Goal: Task Accomplishment & Management: Use online tool/utility

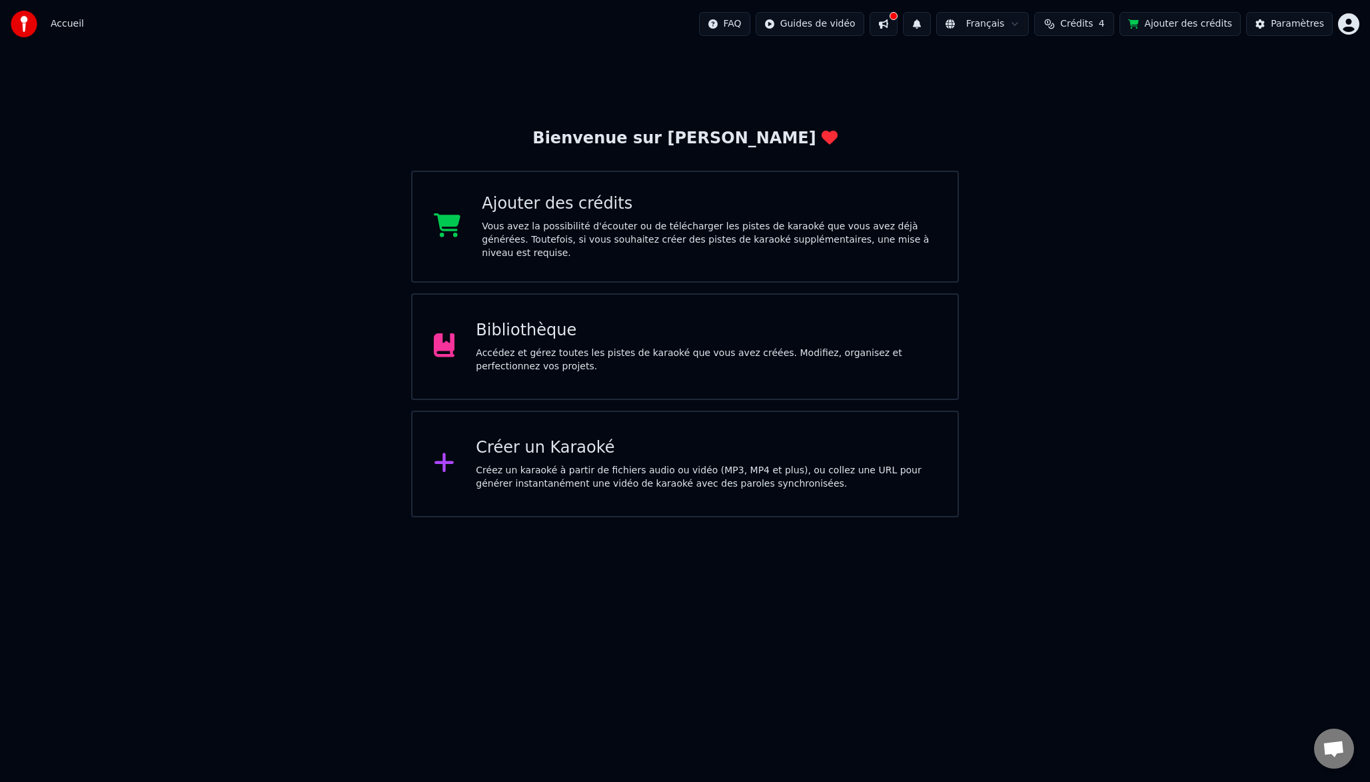
click at [542, 335] on div "Bibliothèque" at bounding box center [706, 330] width 461 height 21
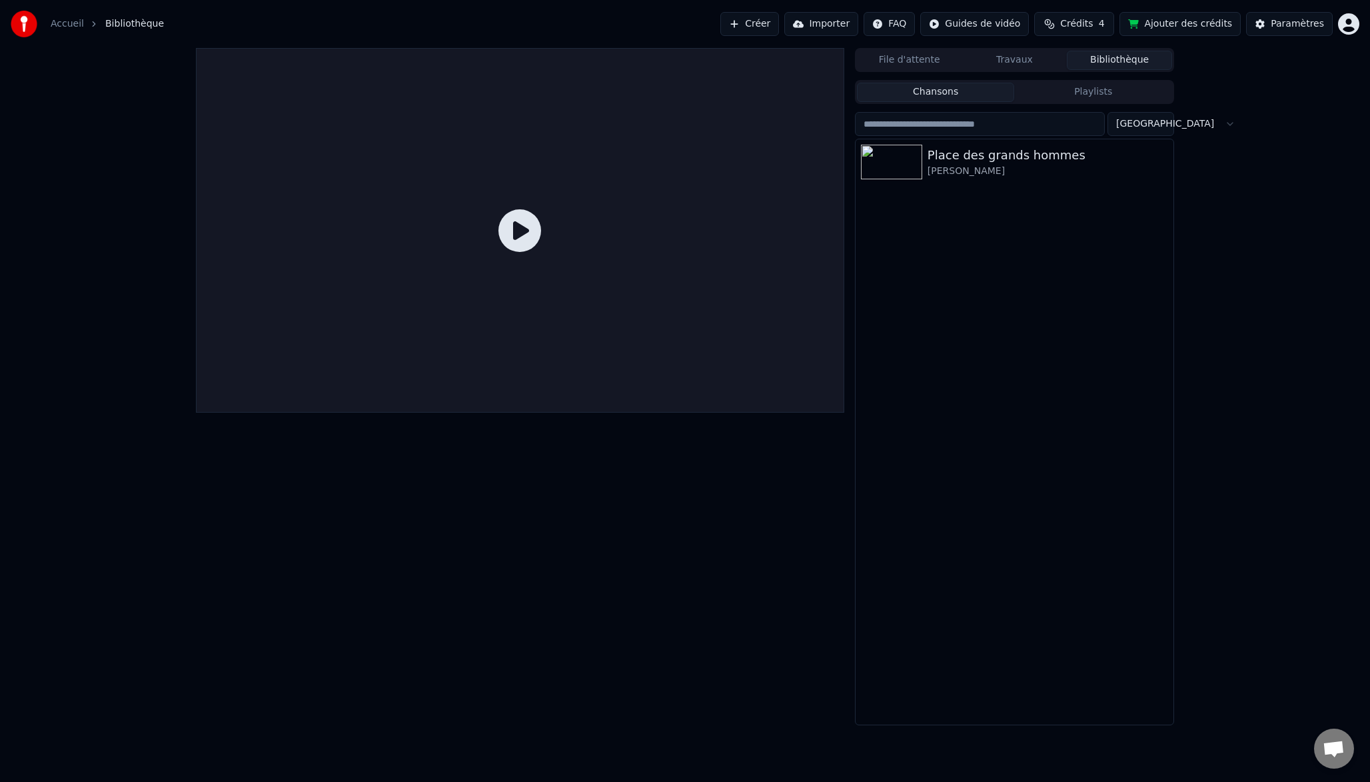
click at [1047, 59] on button "Travaux" at bounding box center [1014, 60] width 105 height 19
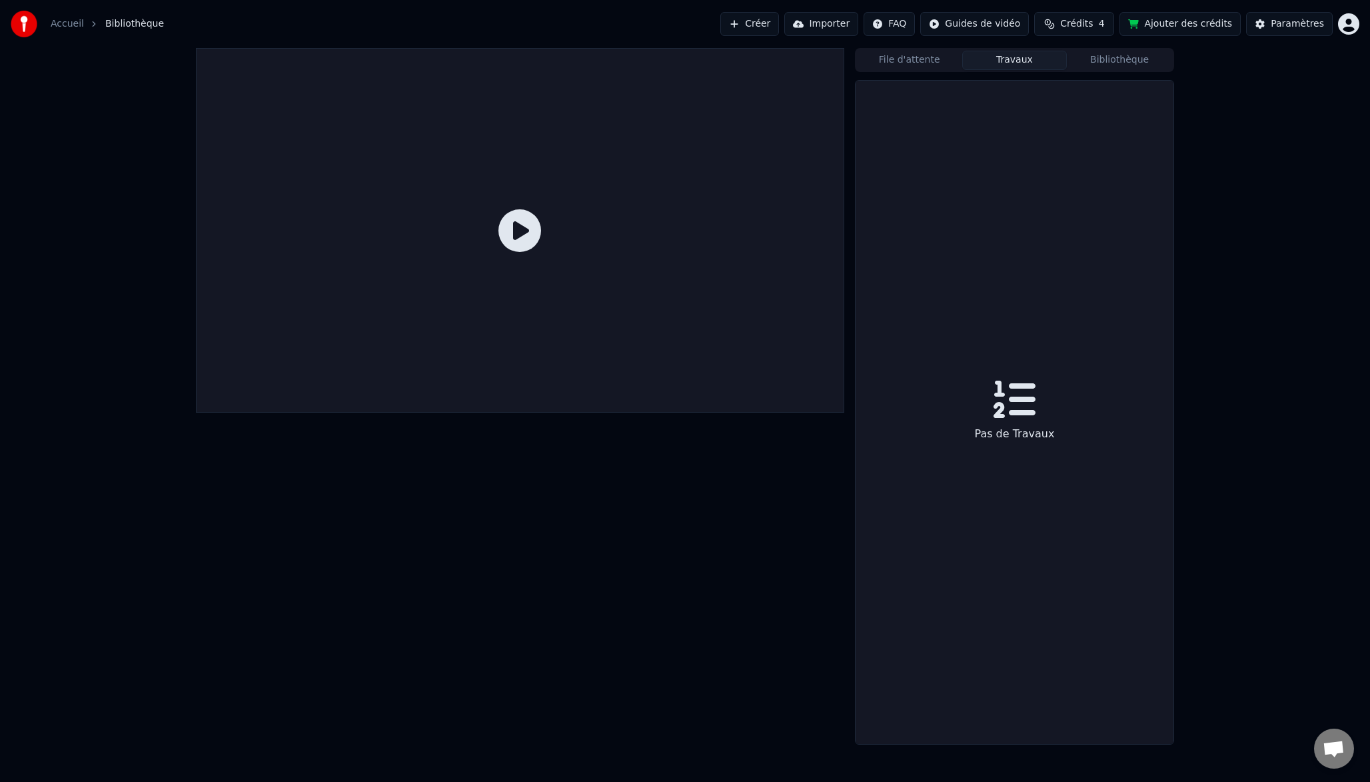
click at [1108, 60] on button "Bibliothèque" at bounding box center [1119, 60] width 105 height 19
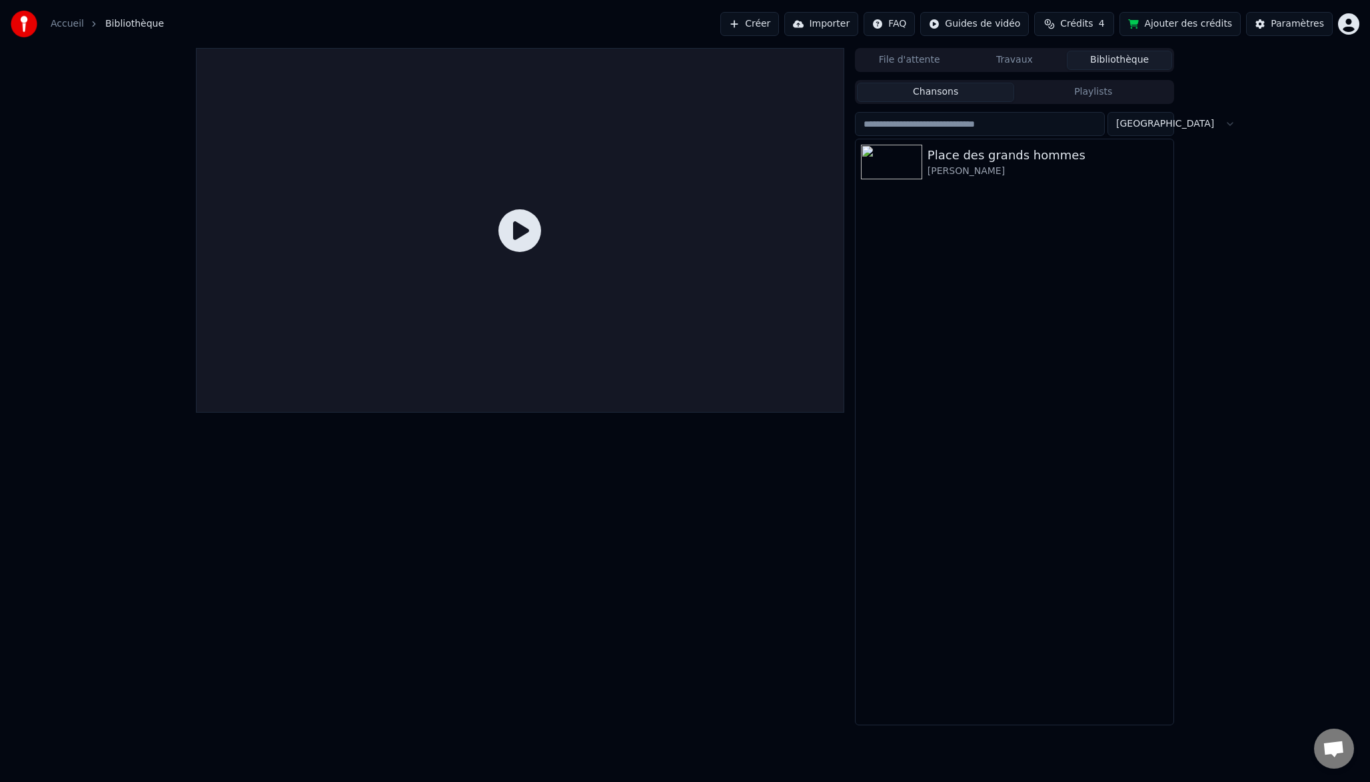
click at [931, 65] on button "File d'attente" at bounding box center [909, 60] width 105 height 19
click at [1086, 61] on button "Bibliothèque" at bounding box center [1119, 60] width 105 height 19
click at [978, 160] on div "Place des grands hommes" at bounding box center [1041, 155] width 227 height 19
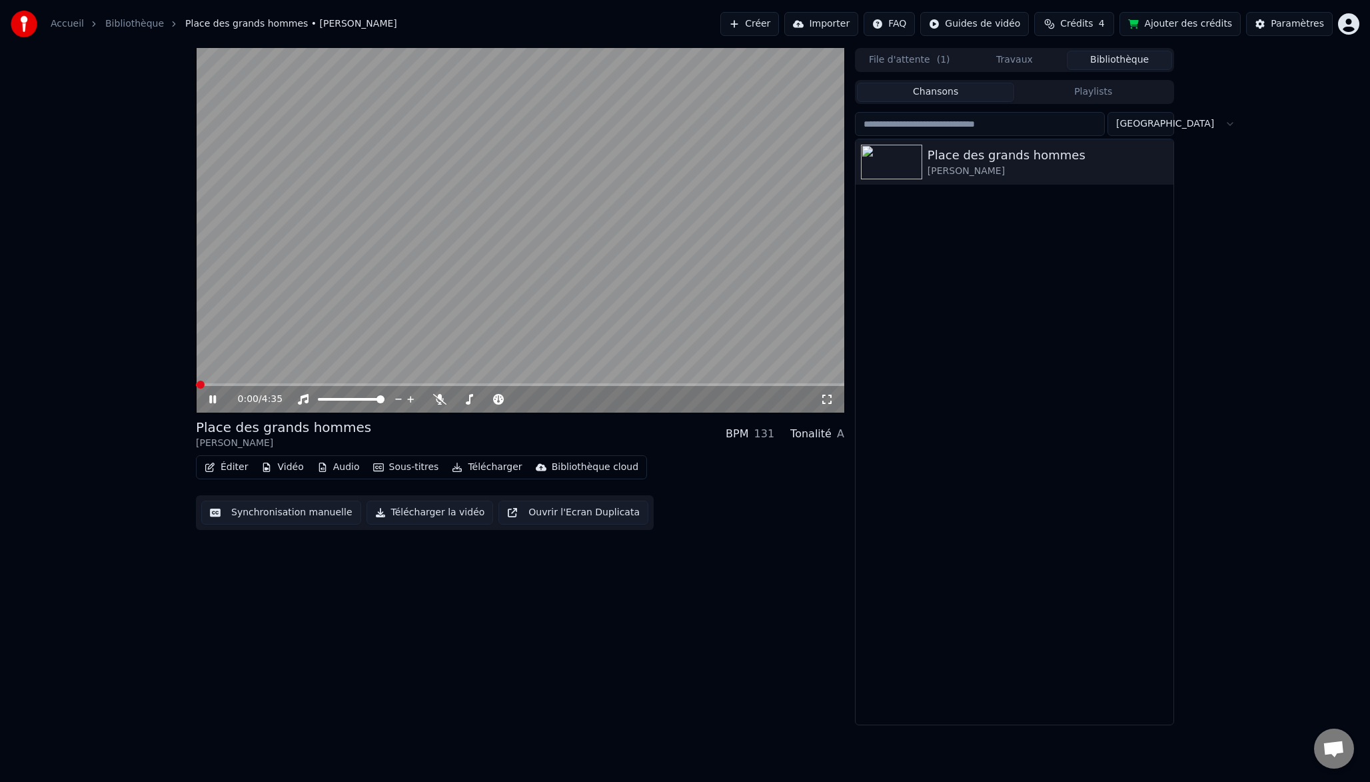
click at [223, 472] on button "Éditer" at bounding box center [226, 467] width 54 height 19
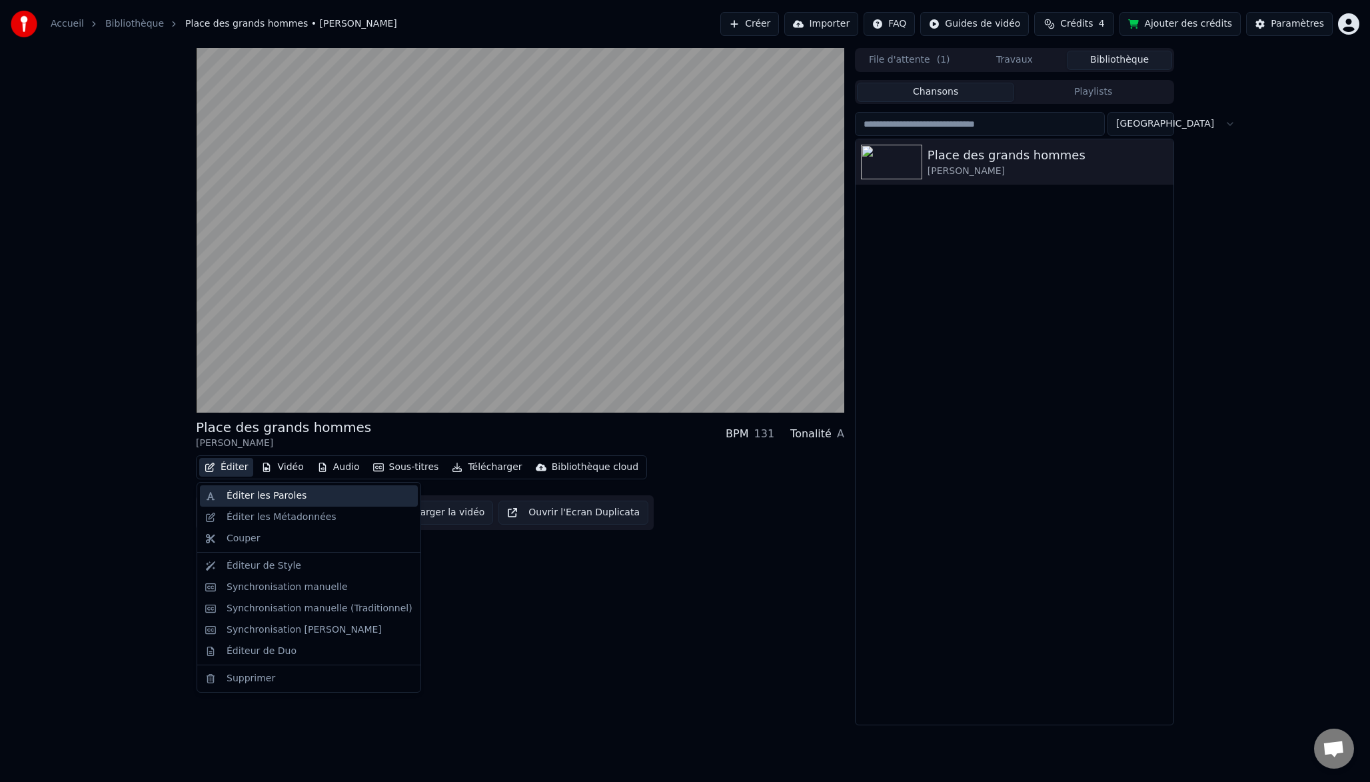
click at [259, 502] on div "Éditer les Paroles" at bounding box center [309, 495] width 218 height 21
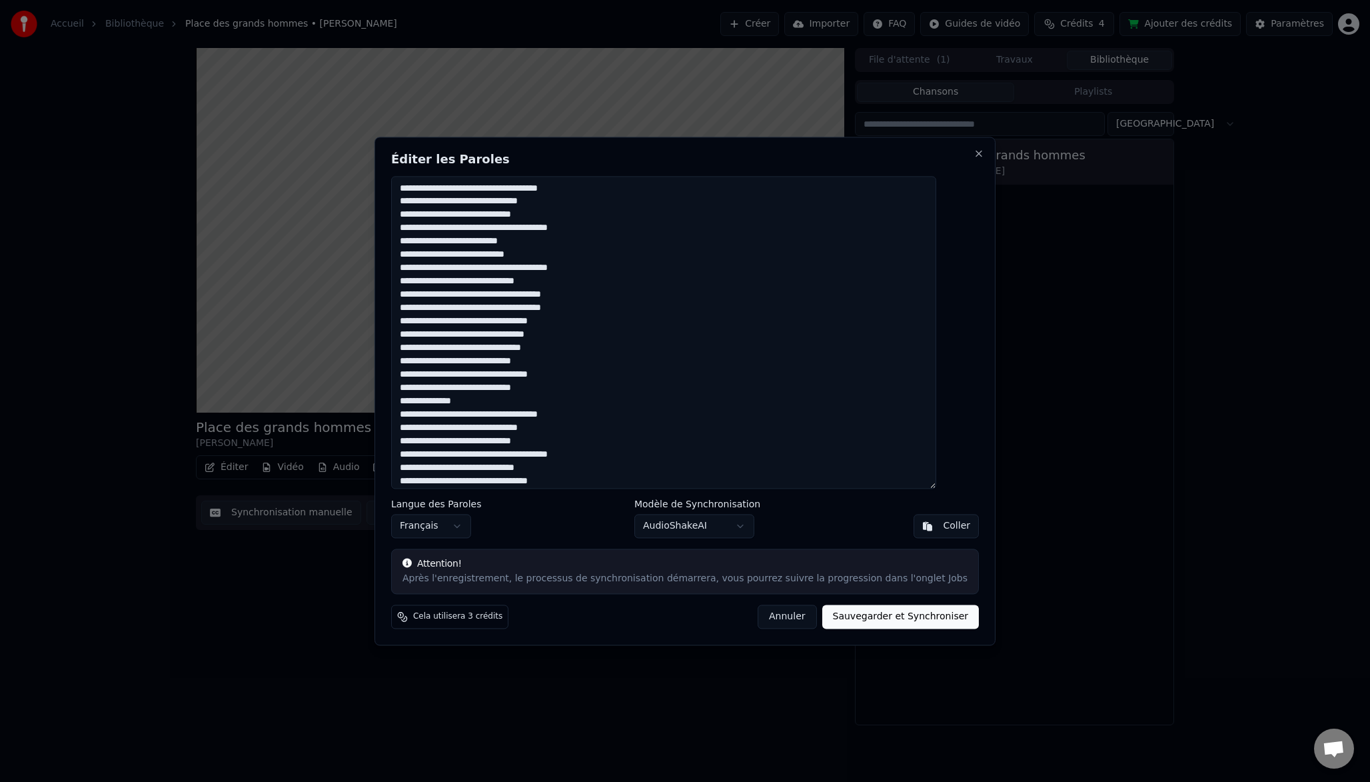
click at [784, 620] on button "Annuler" at bounding box center [787, 616] width 59 height 24
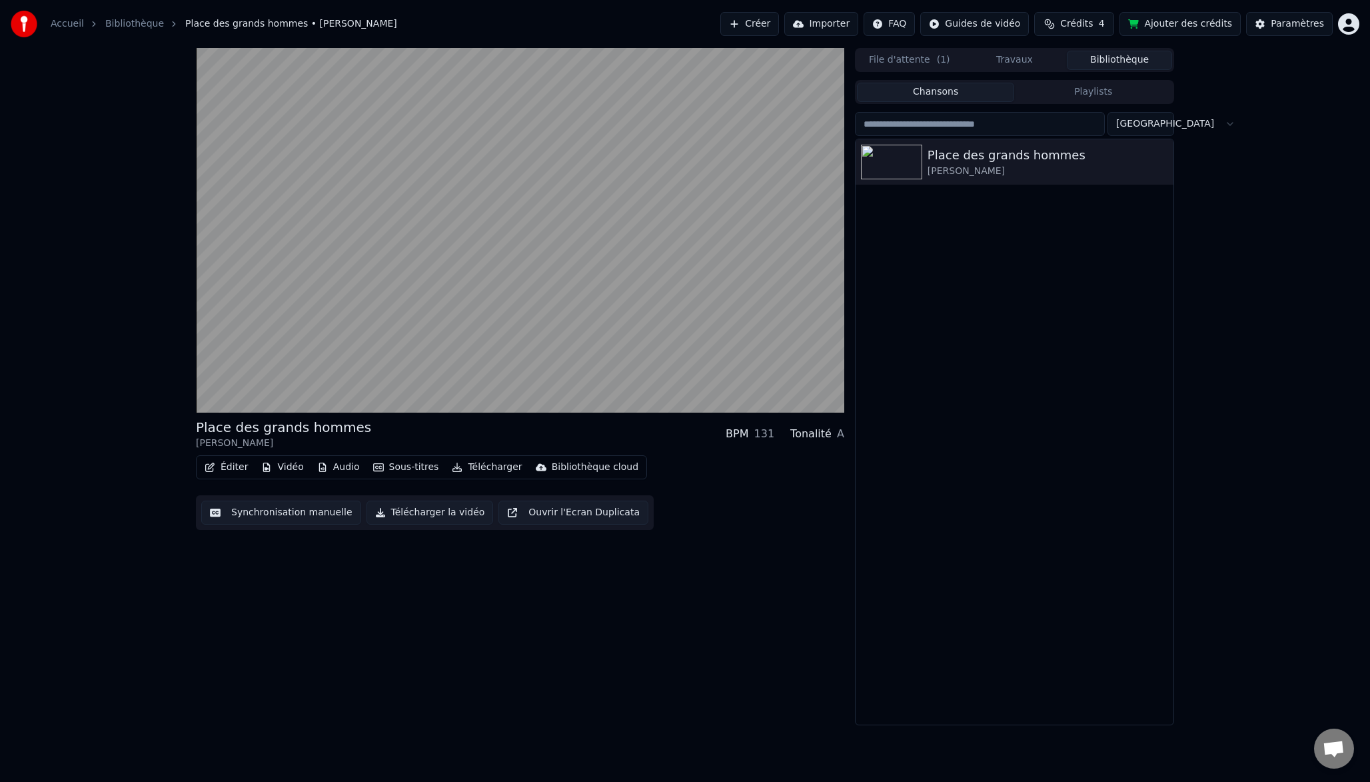
click at [239, 465] on button "Éditer" at bounding box center [226, 467] width 54 height 19
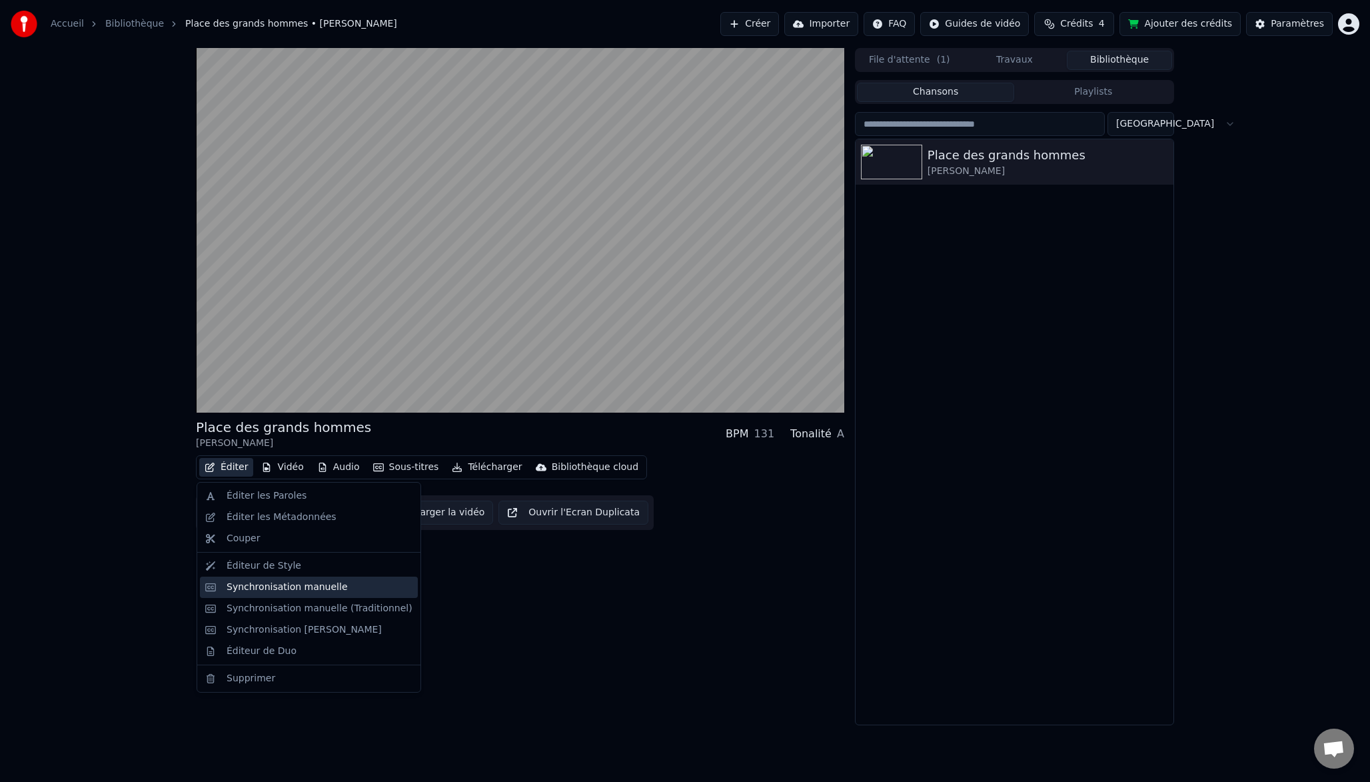
click at [280, 589] on div "Synchronisation manuelle" at bounding box center [287, 586] width 121 height 13
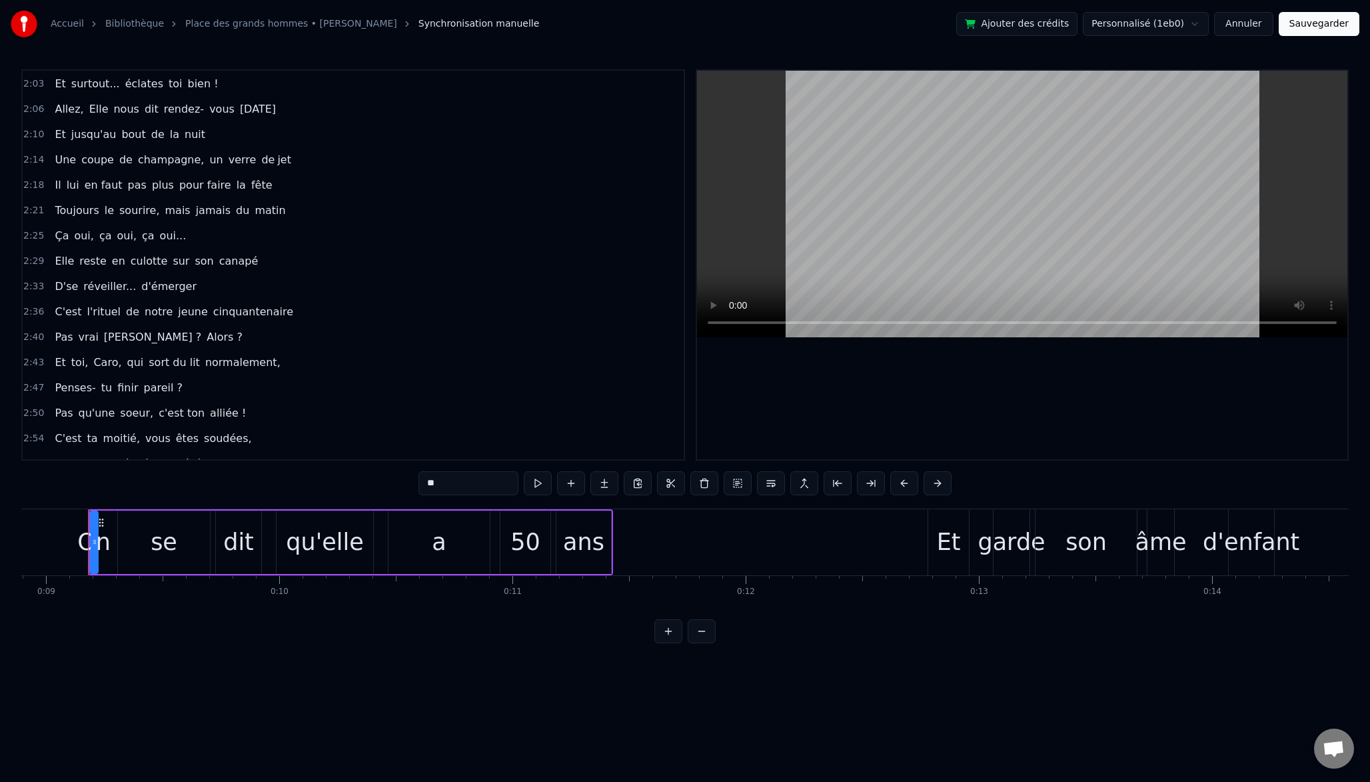
scroll to position [854, 0]
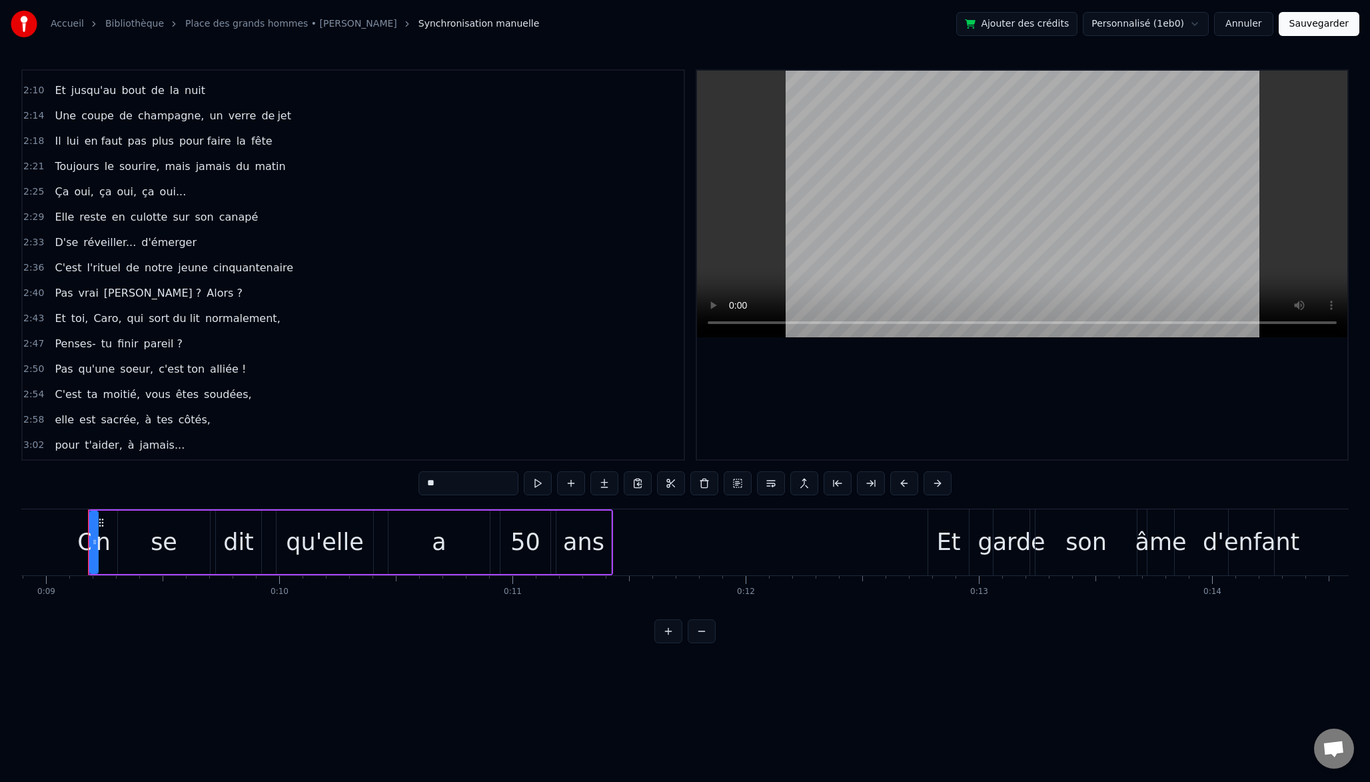
click at [55, 243] on span "D'se" at bounding box center [66, 242] width 26 height 15
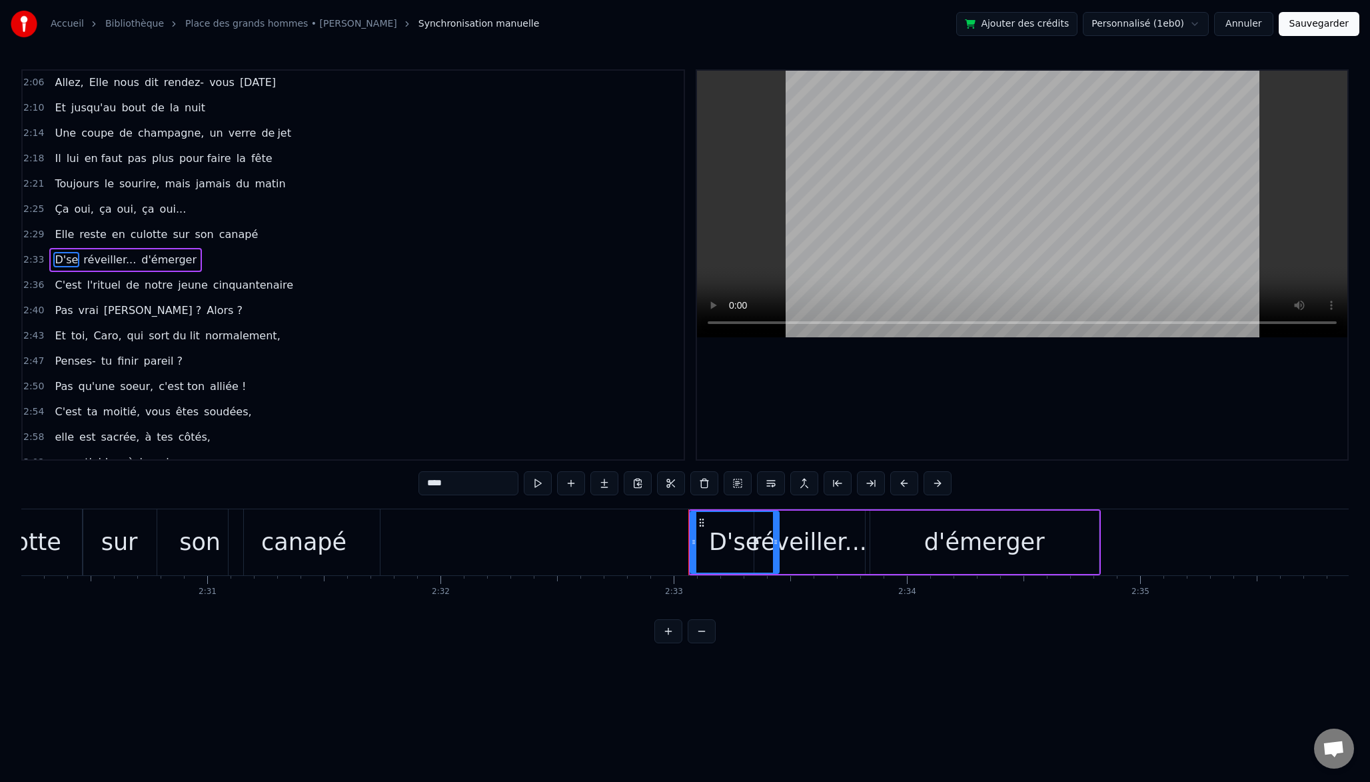
scroll to position [0, 35635]
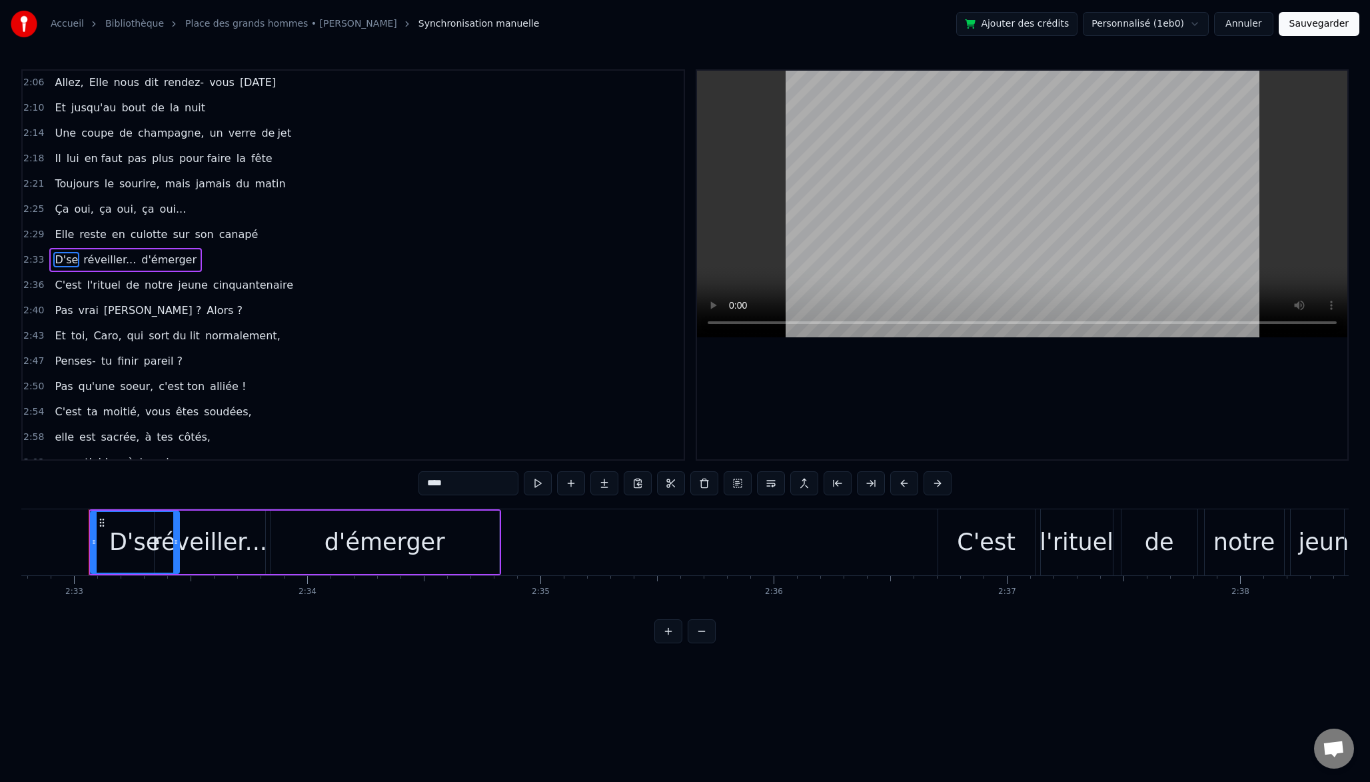
click at [117, 543] on div "D'se" at bounding box center [134, 541] width 51 height 35
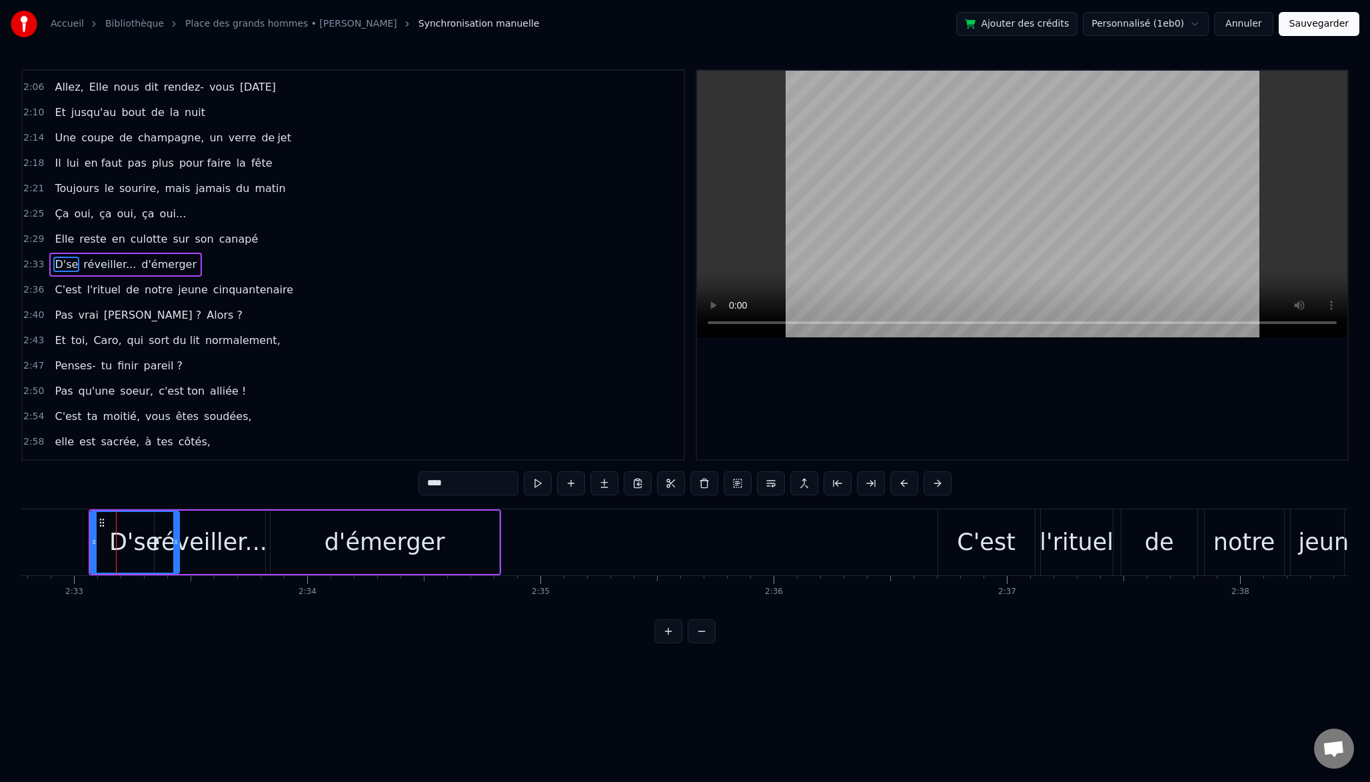
click at [117, 544] on div "D'se" at bounding box center [134, 541] width 51 height 35
click at [425, 480] on input "****" at bounding box center [469, 483] width 100 height 24
type input "*"
click at [516, 620] on div "0:09 On se dit qu'elle a 50 ans 0:12 Et garde son âme d'enfant 0:16 Sans la fra…" at bounding box center [685, 356] width 1328 height 574
click at [443, 566] on div "d'émerger" at bounding box center [385, 541] width 229 height 63
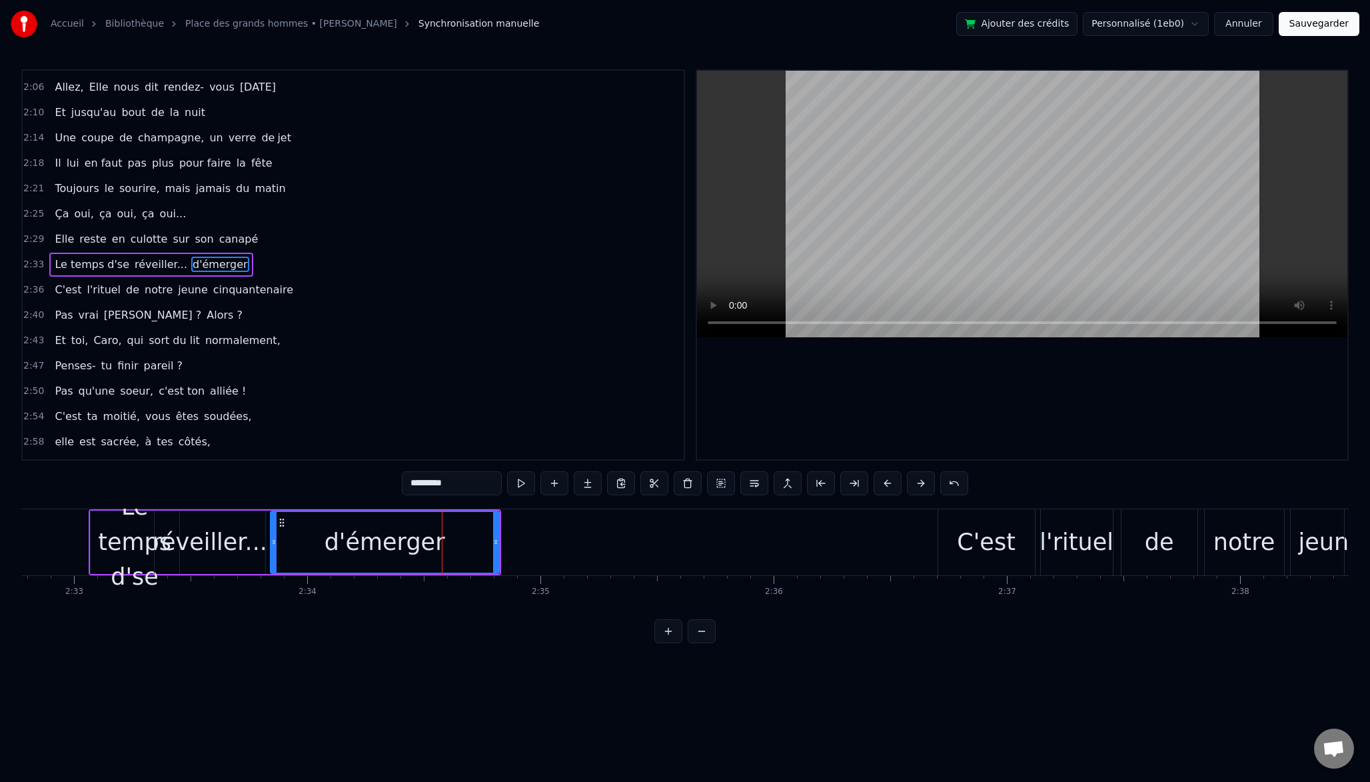
drag, startPoint x: 494, startPoint y: 542, endPoint x: 508, endPoint y: 542, distance: 13.3
click at [498, 542] on icon at bounding box center [495, 541] width 5 height 11
drag, startPoint x: 272, startPoint y: 544, endPoint x: 322, endPoint y: 544, distance: 50.0
click at [322, 544] on icon at bounding box center [322, 541] width 5 height 11
click at [226, 548] on div "réveiller..." at bounding box center [209, 541] width 115 height 35
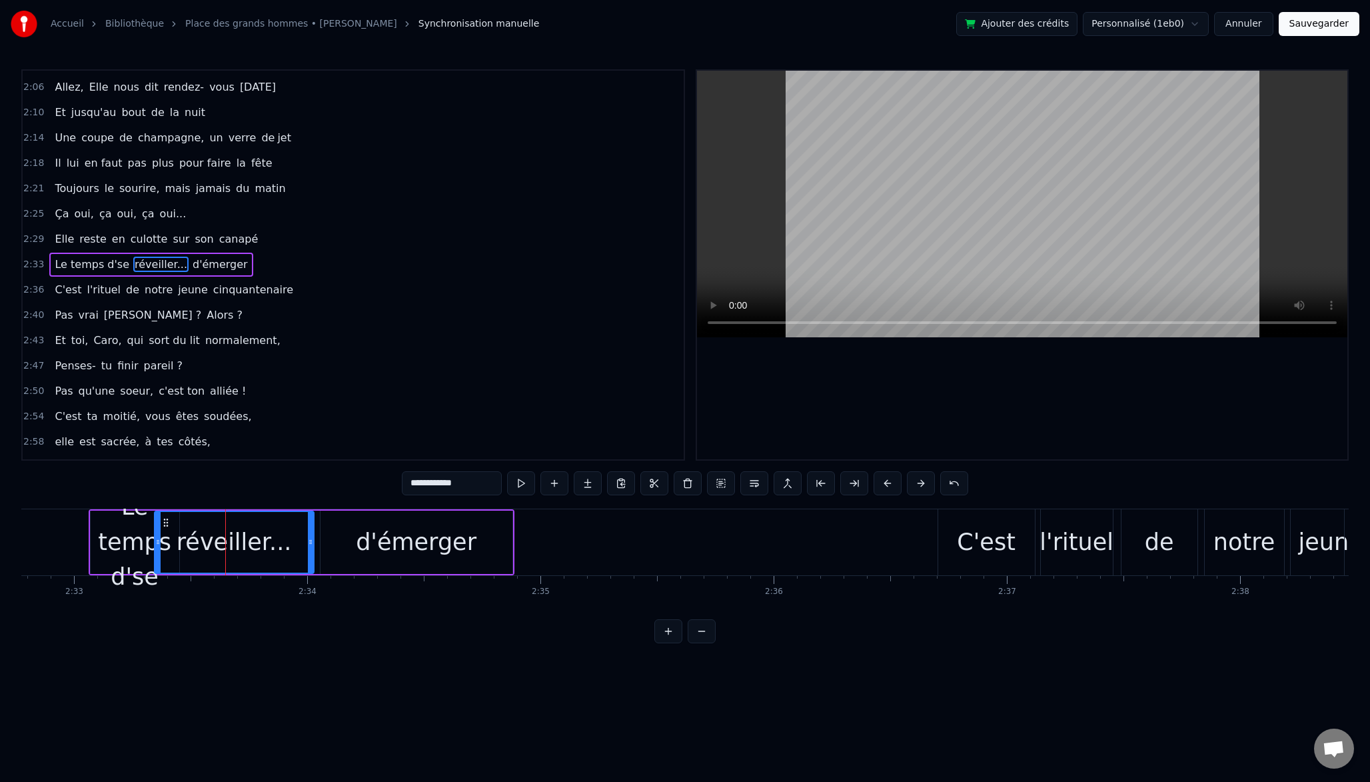
drag, startPoint x: 260, startPoint y: 542, endPoint x: 319, endPoint y: 542, distance: 59.3
click at [313, 542] on icon at bounding box center [310, 541] width 5 height 11
drag, startPoint x: 159, startPoint y: 542, endPoint x: 213, endPoint y: 541, distance: 54.0
click at [213, 541] on icon at bounding box center [211, 541] width 5 height 11
click at [131, 540] on div "Le temps d'se" at bounding box center [135, 541] width 89 height 105
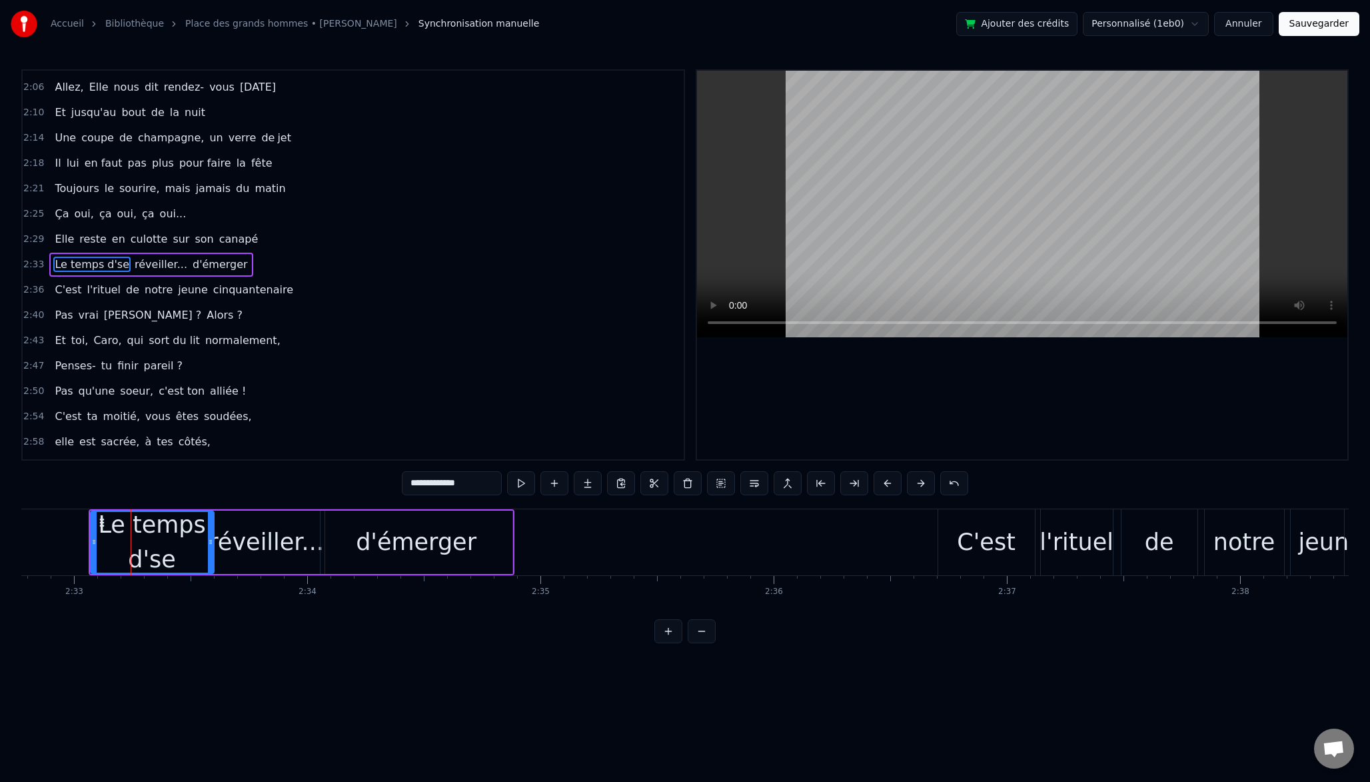
drag, startPoint x: 176, startPoint y: 536, endPoint x: 211, endPoint y: 535, distance: 34.7
click at [211, 535] on div at bounding box center [210, 542] width 5 height 61
drag, startPoint x: 90, startPoint y: 538, endPoint x: 70, endPoint y: 538, distance: 20.0
click at [71, 538] on icon at bounding box center [73, 541] width 5 height 11
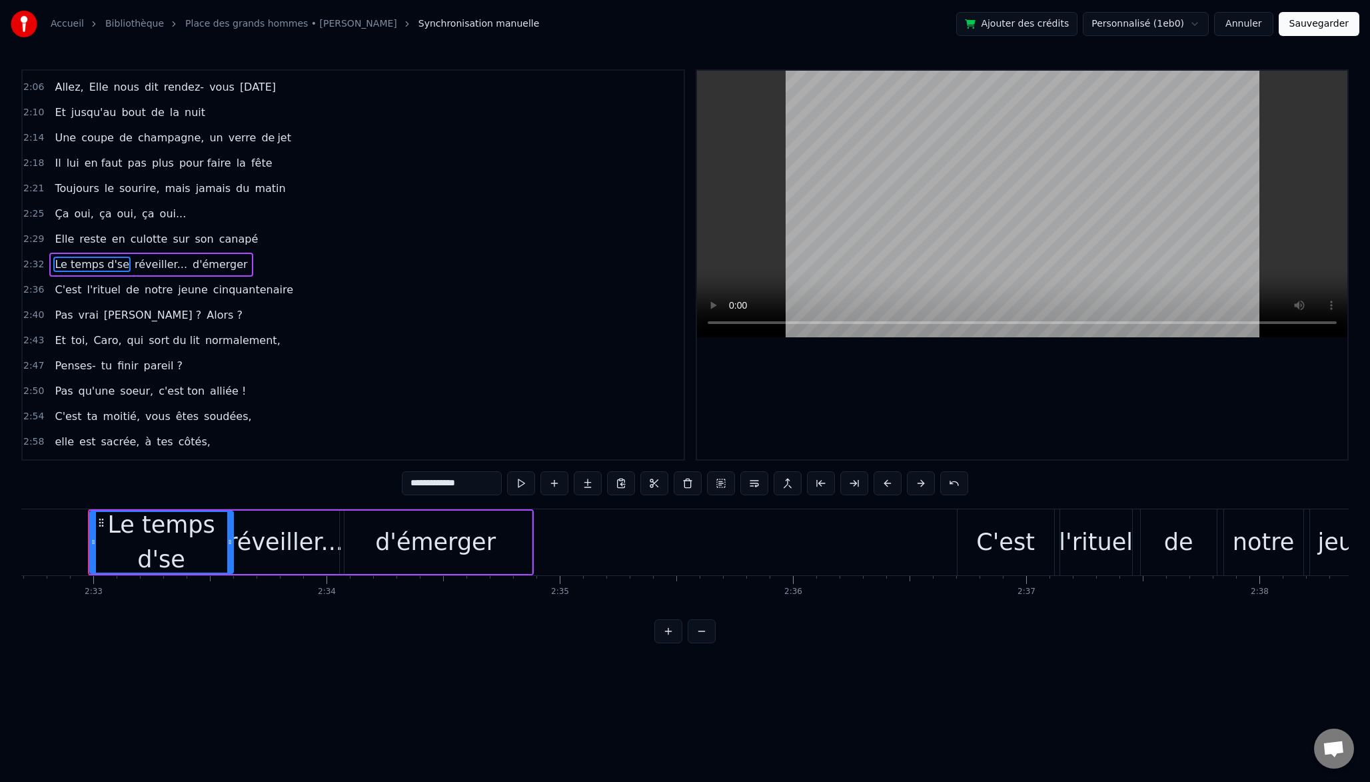
click at [365, 552] on div "d'émerger" at bounding box center [436, 541] width 192 height 63
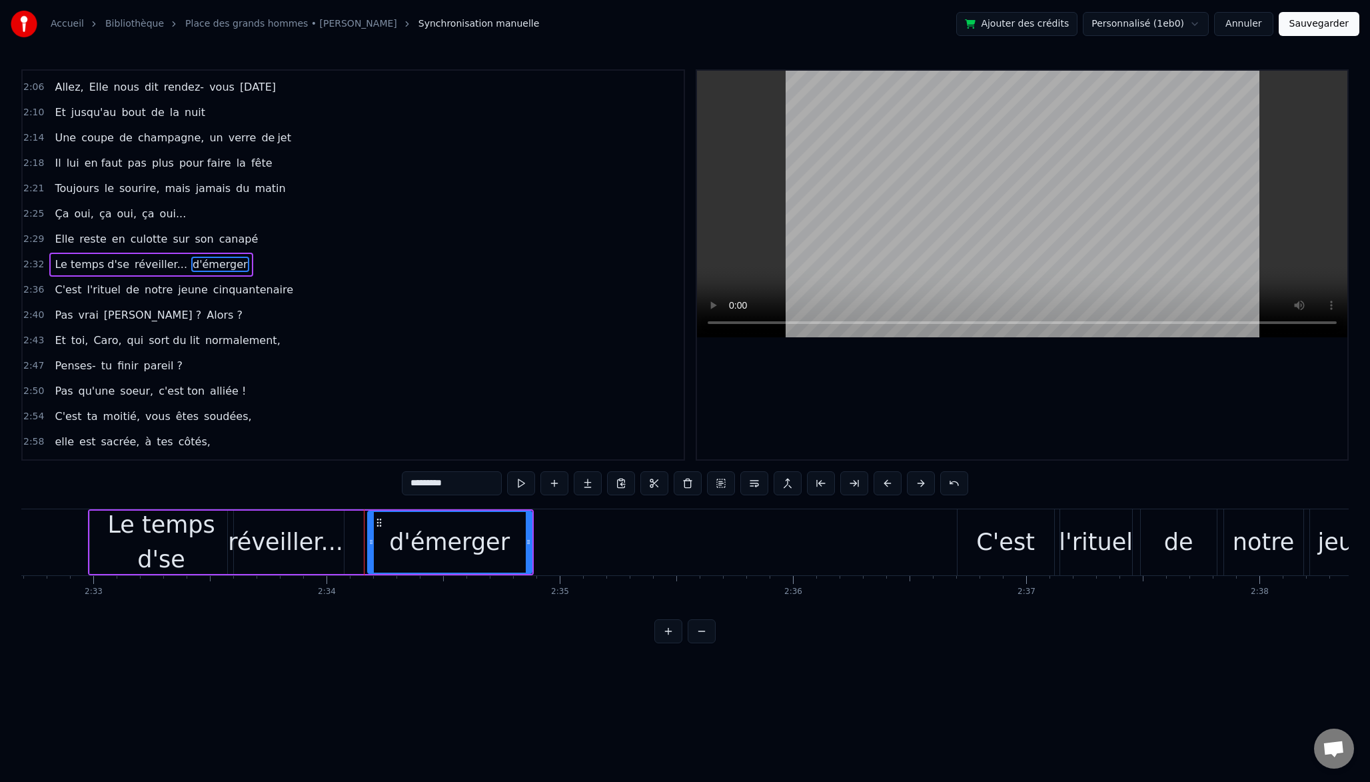
drag, startPoint x: 341, startPoint y: 544, endPoint x: 370, endPoint y: 544, distance: 28.7
click at [370, 544] on icon at bounding box center [371, 541] width 5 height 11
click at [307, 545] on div "réveiller..." at bounding box center [285, 541] width 115 height 35
type input "**********"
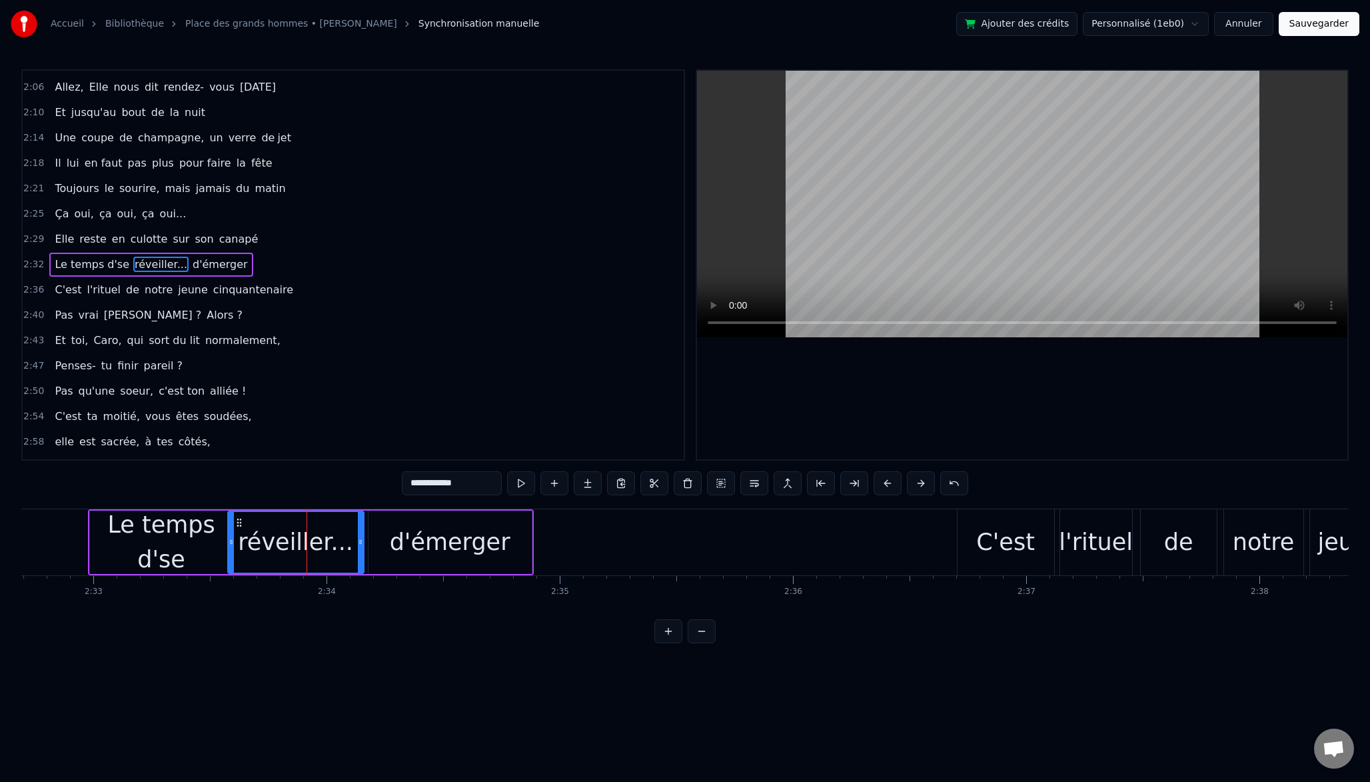
drag, startPoint x: 338, startPoint y: 543, endPoint x: 367, endPoint y: 543, distance: 29.3
click at [363, 543] on icon at bounding box center [360, 541] width 5 height 11
drag, startPoint x: 231, startPoint y: 536, endPoint x: 283, endPoint y: 537, distance: 52.7
click at [283, 537] on icon at bounding box center [283, 541] width 5 height 11
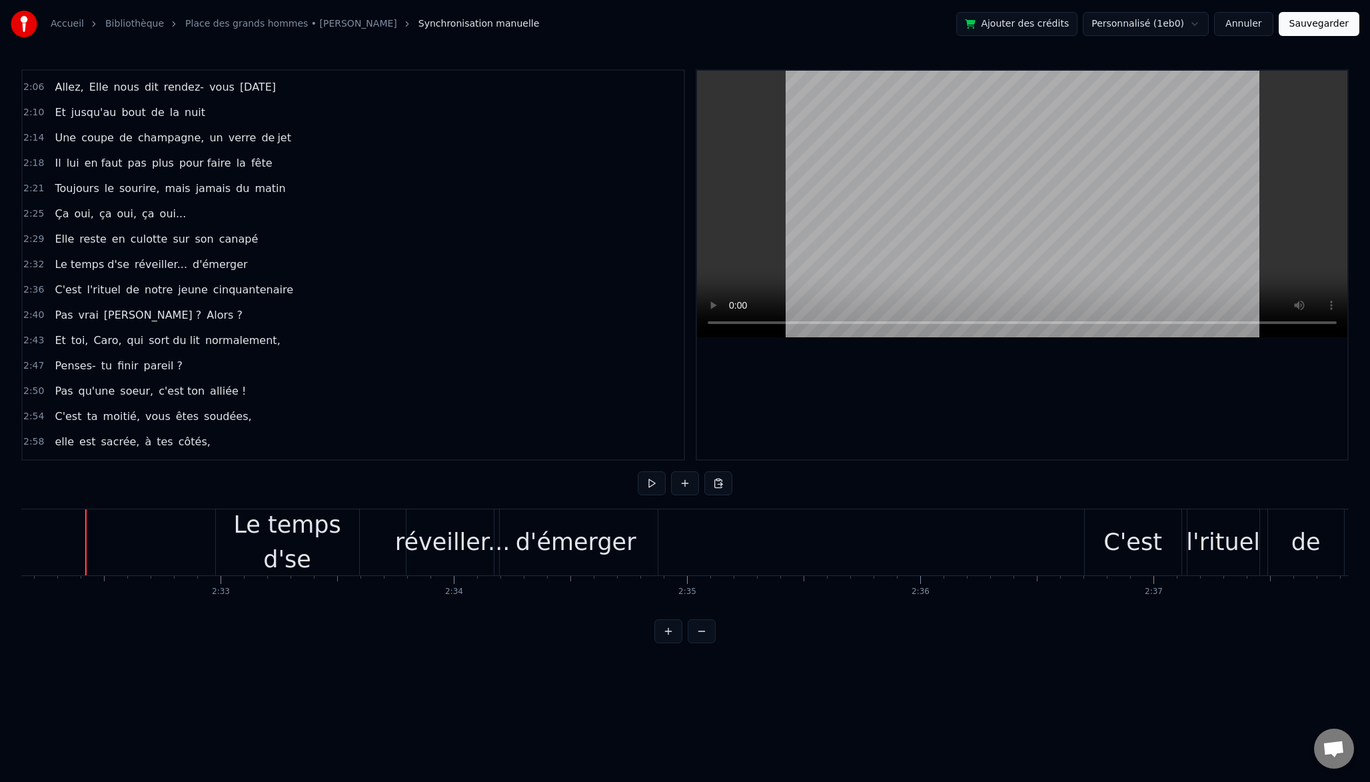
scroll to position [0, 35486]
click at [536, 526] on div "d'émerger" at bounding box center [578, 541] width 121 height 35
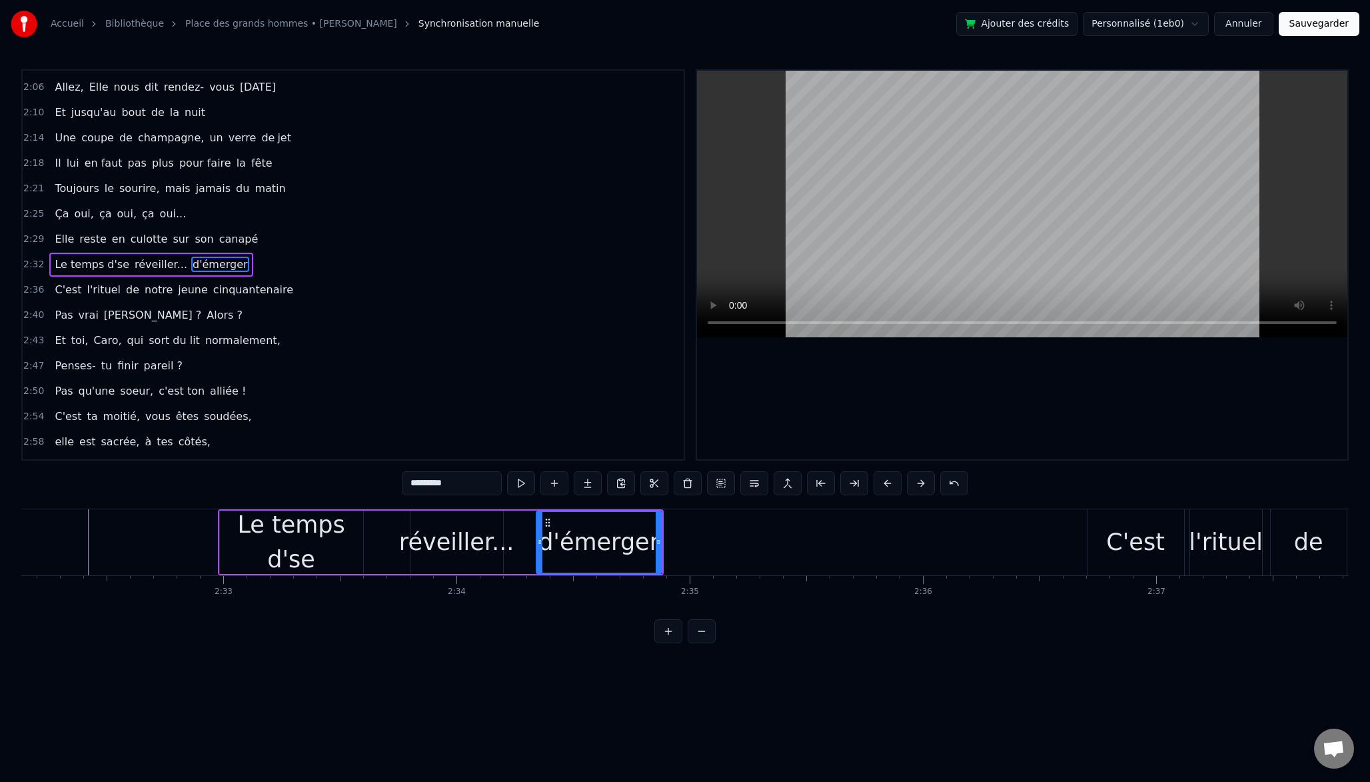
drag, startPoint x: 499, startPoint y: 540, endPoint x: 537, endPoint y: 540, distance: 38.0
click at [537, 540] on icon at bounding box center [539, 541] width 5 height 11
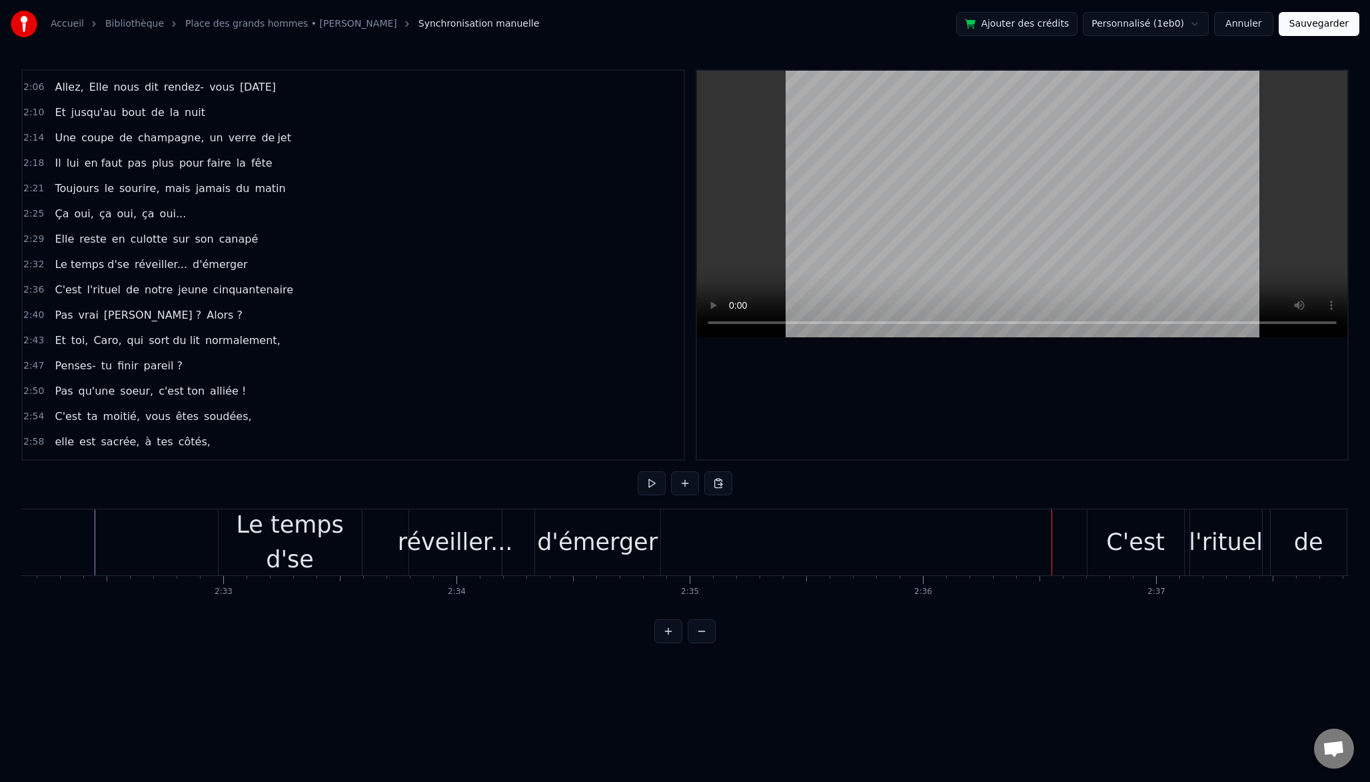
click at [1314, 26] on button "Sauvegarder" at bounding box center [1319, 24] width 81 height 24
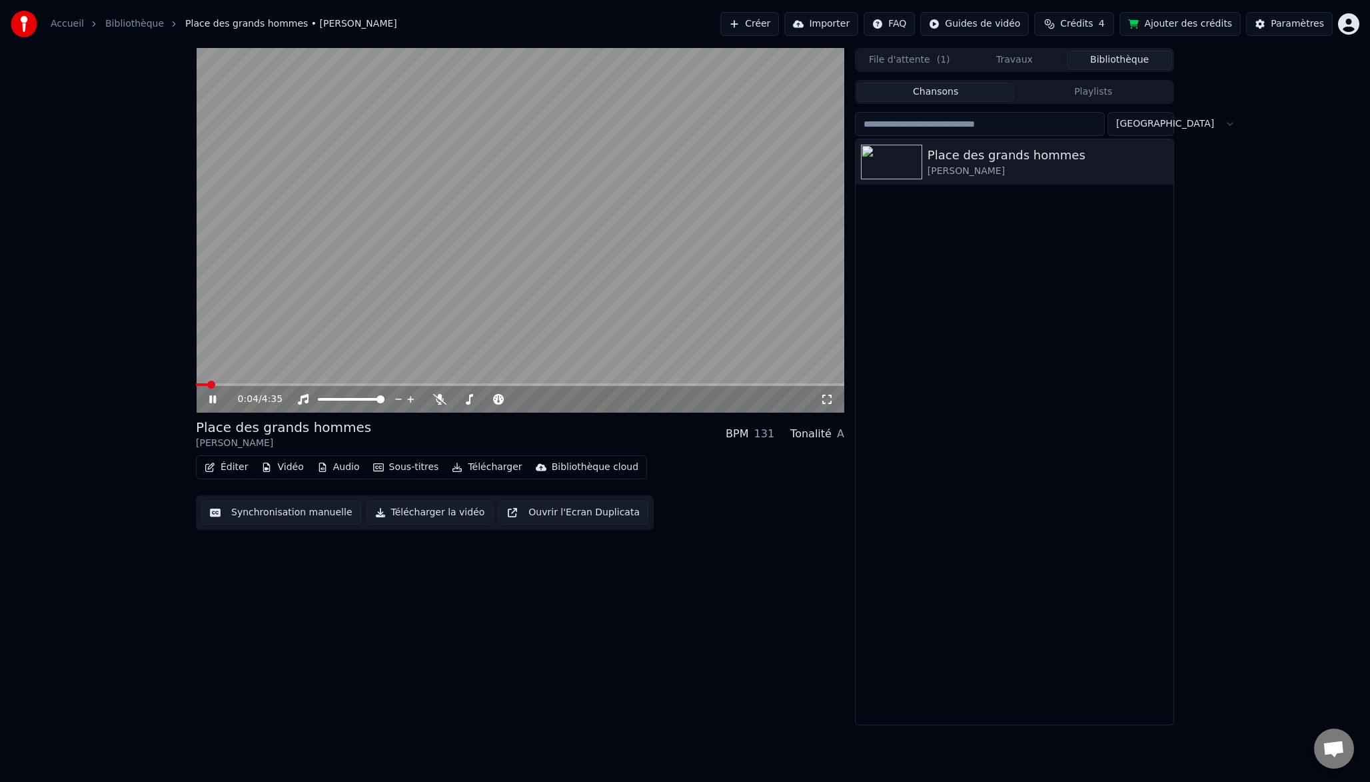
click at [214, 395] on icon at bounding box center [222, 399] width 31 height 11
click at [427, 518] on button "Télécharger la vidéo" at bounding box center [430, 512] width 127 height 24
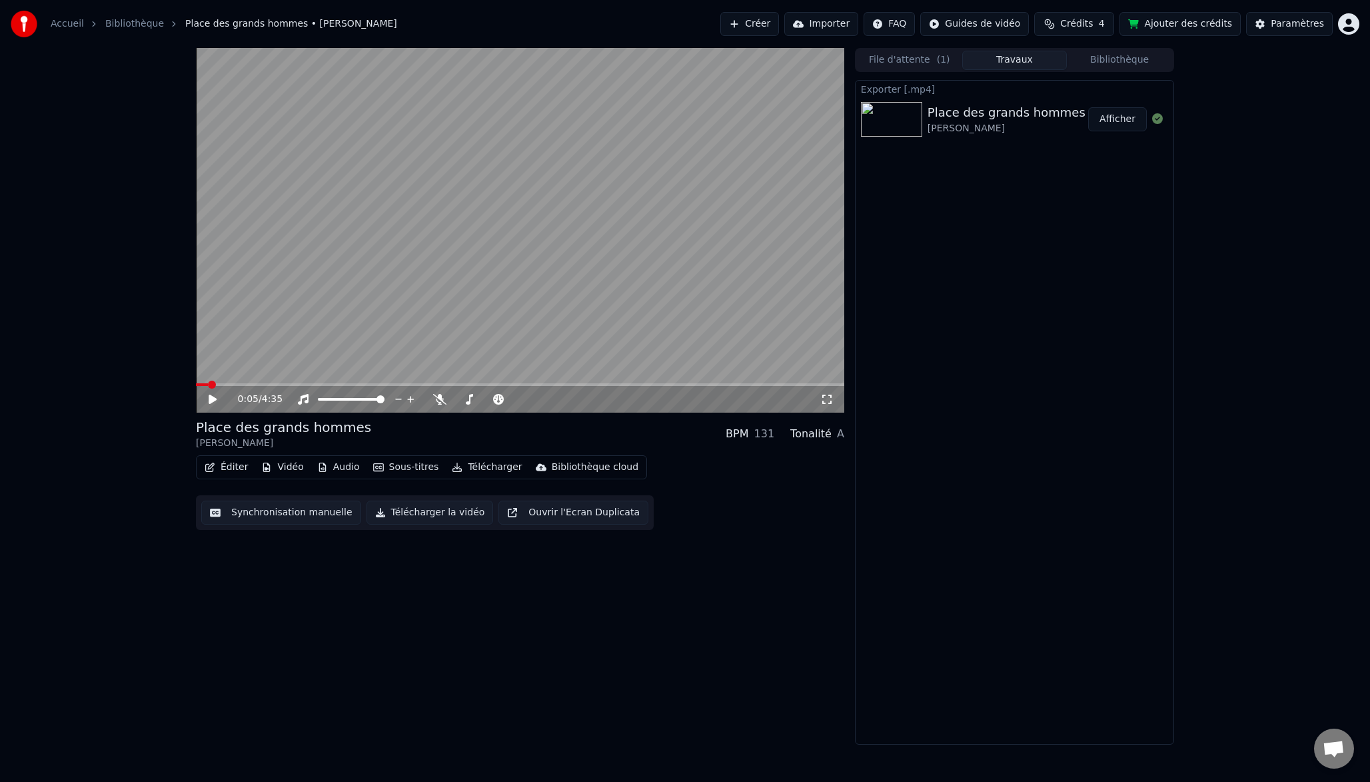
click at [1119, 119] on button "Afficher" at bounding box center [1117, 119] width 59 height 24
